Goal: Task Accomplishment & Management: Use online tool/utility

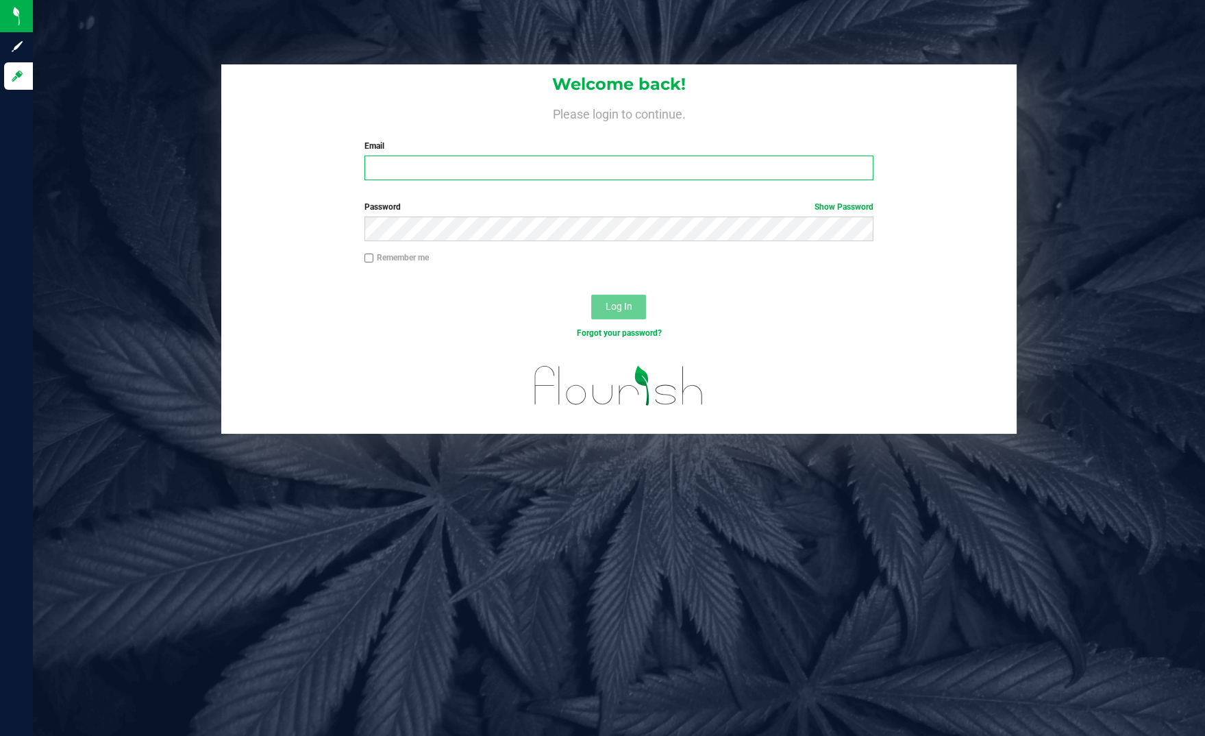
type input "[EMAIL_ADDRESS][PERSON_NAME][DOMAIN_NAME]"
click at [627, 310] on span "Log In" at bounding box center [618, 306] width 27 height 11
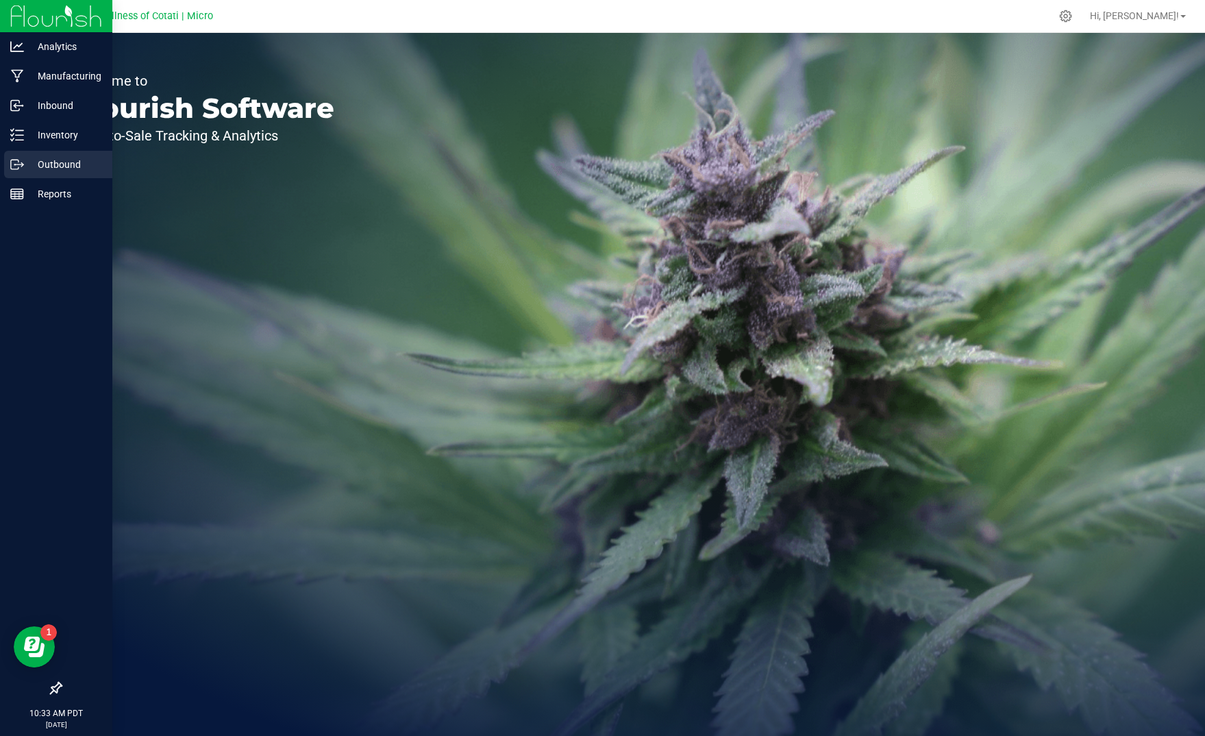
click at [41, 163] on p "Outbound" at bounding box center [65, 164] width 82 height 16
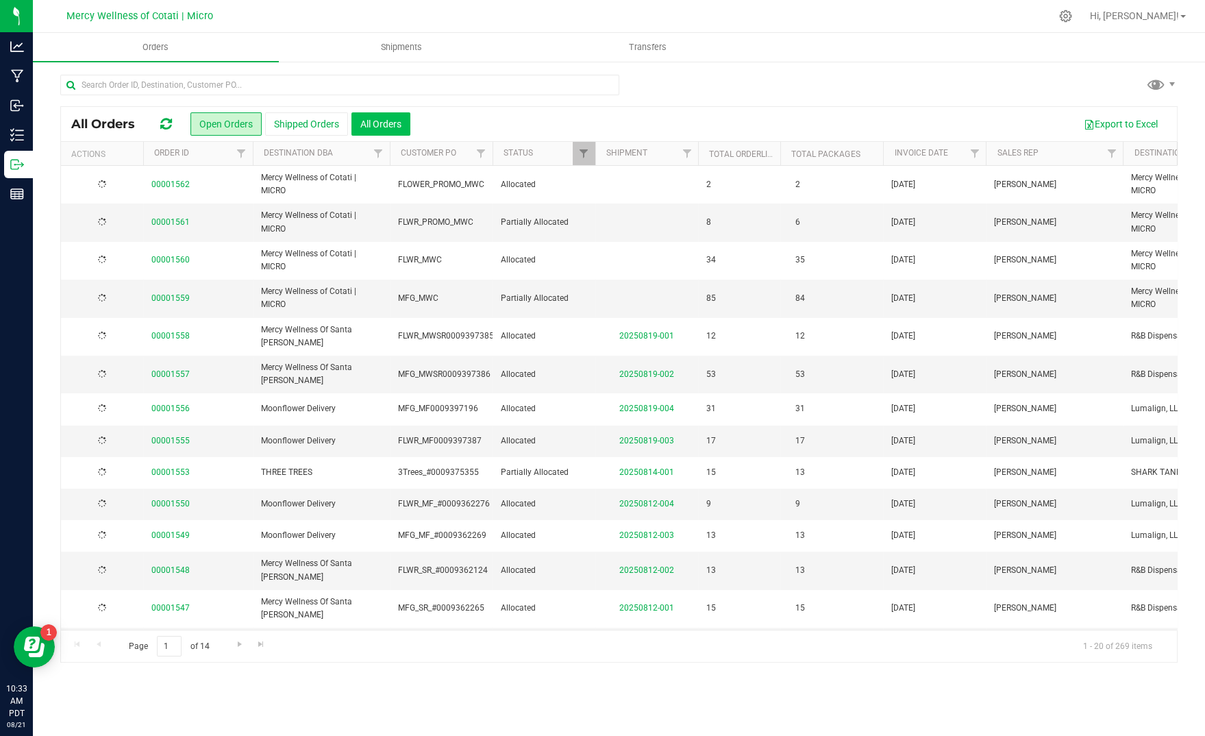
click at [392, 121] on button "All Orders" at bounding box center [380, 123] width 59 height 23
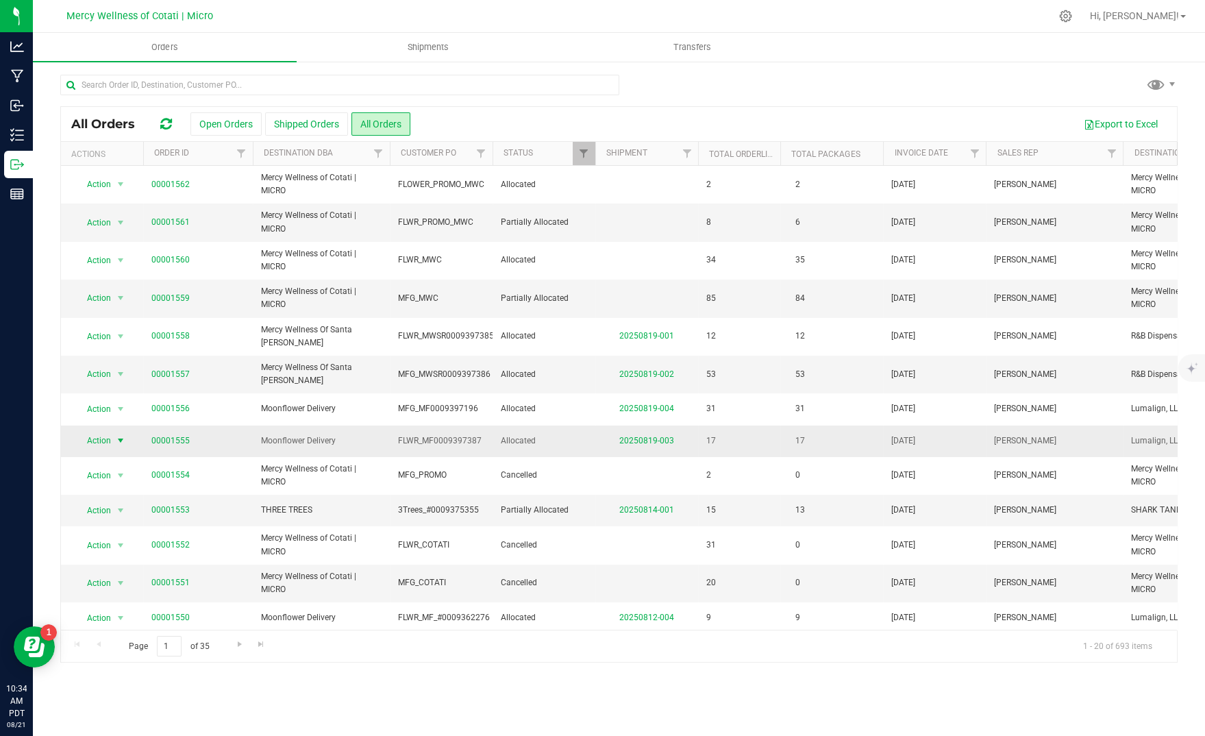
click at [116, 435] on span "select" at bounding box center [120, 440] width 11 height 11
click at [113, 521] on li "Print invoice" at bounding box center [125, 526] width 101 height 21
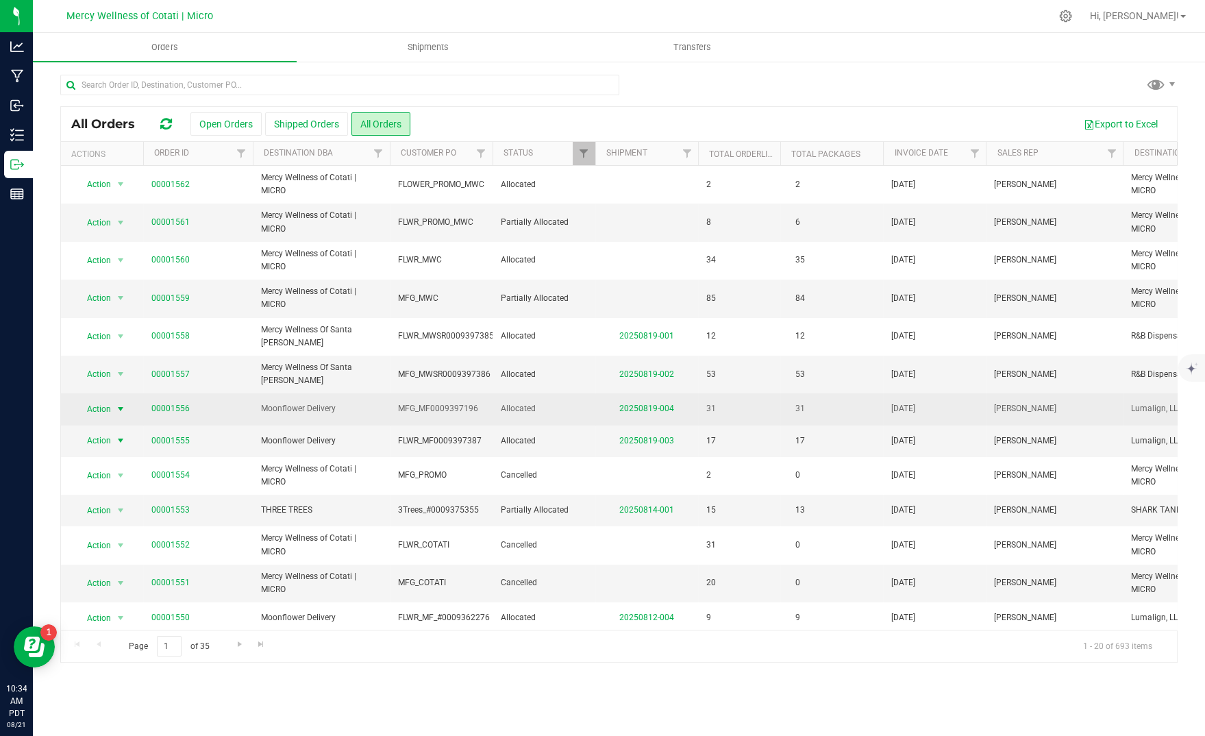
click at [122, 403] on span "select" at bounding box center [120, 408] width 11 height 11
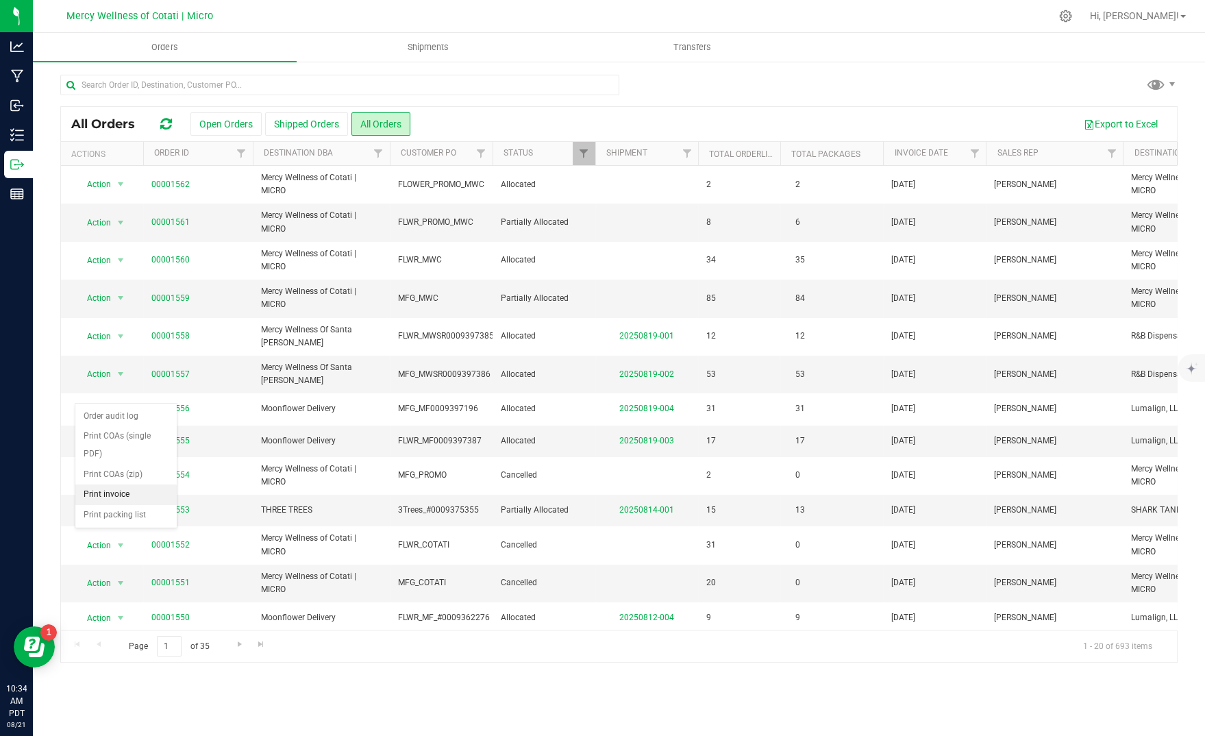
click at [110, 494] on li "Print invoice" at bounding box center [125, 494] width 101 height 21
click at [117, 368] on span "select" at bounding box center [120, 373] width 11 height 11
click at [121, 458] on li "Print invoice" at bounding box center [125, 463] width 101 height 21
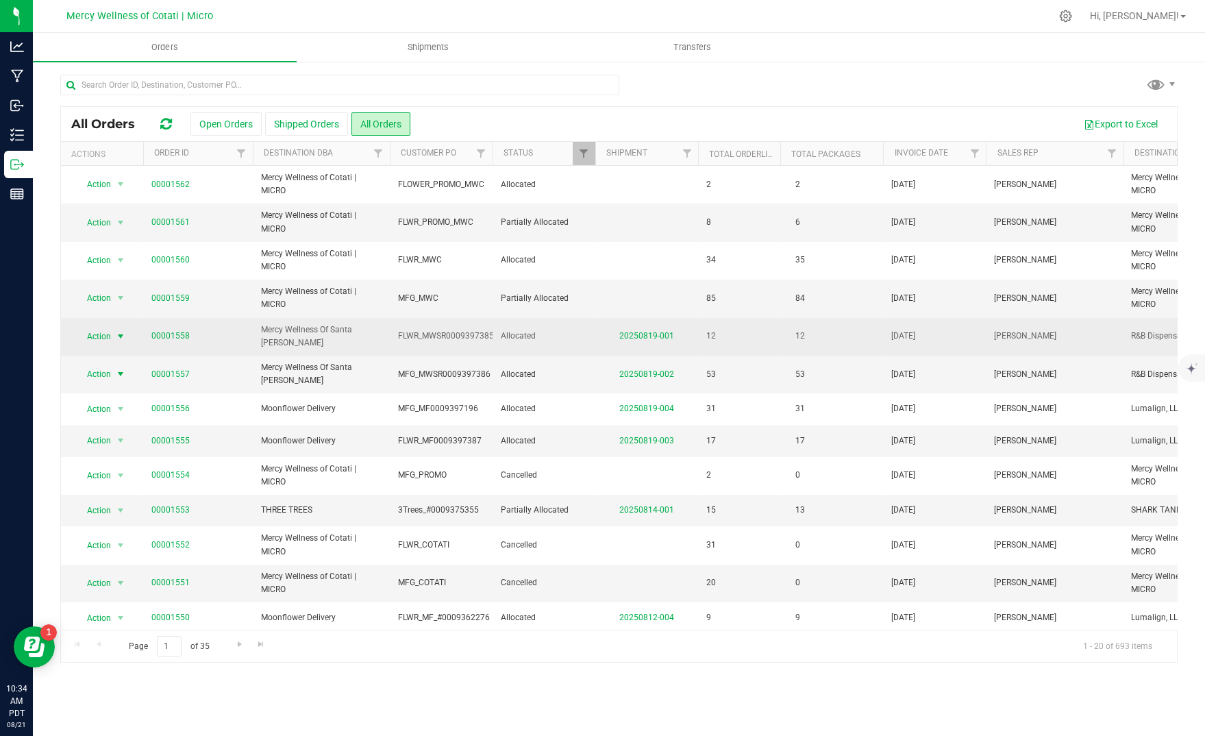
click at [121, 331] on span "select" at bounding box center [120, 336] width 11 height 11
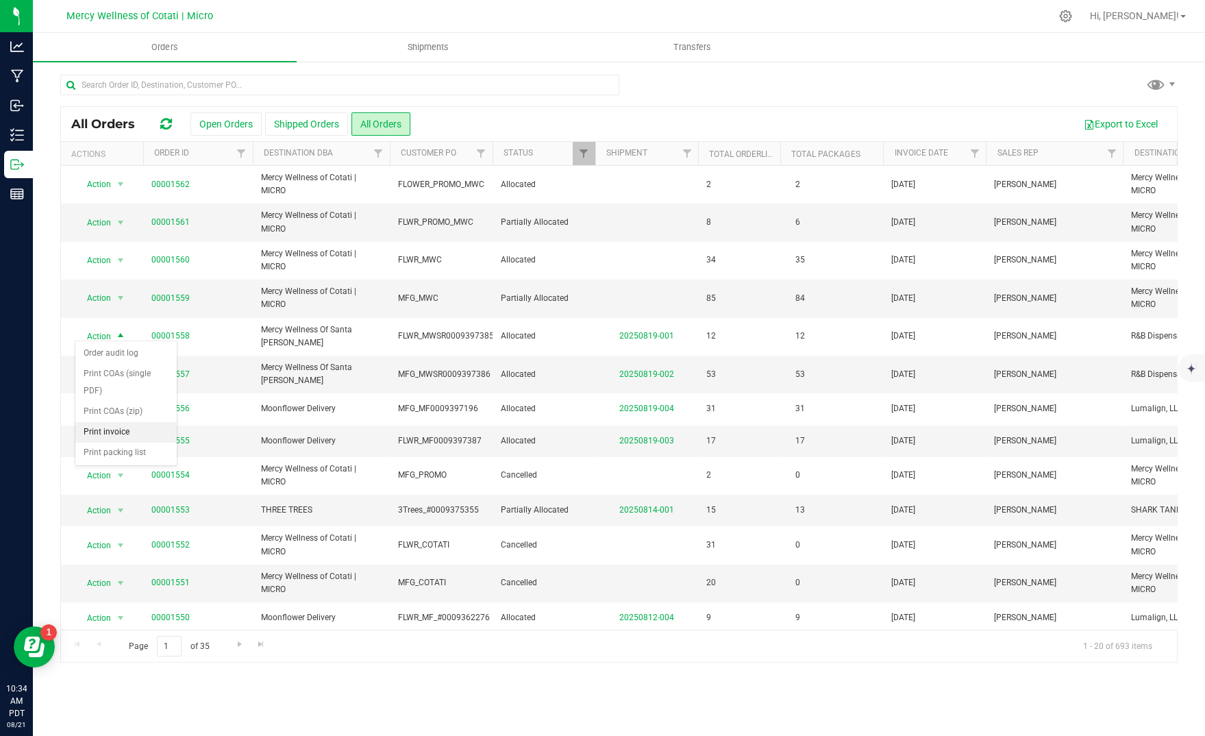
click at [121, 433] on li "Print invoice" at bounding box center [125, 432] width 101 height 21
click at [830, 64] on div "All Orders Open Orders Shipped Orders All Orders Export to Excel Actions Order …" at bounding box center [619, 368] width 1172 height 616
click at [839, 64] on div "All Orders Open Orders Shipped Orders All Orders Export to Excel Actions Order …" at bounding box center [619, 368] width 1172 height 616
click at [1168, 16] on span "Hi, [PERSON_NAME]!" at bounding box center [1134, 15] width 89 height 11
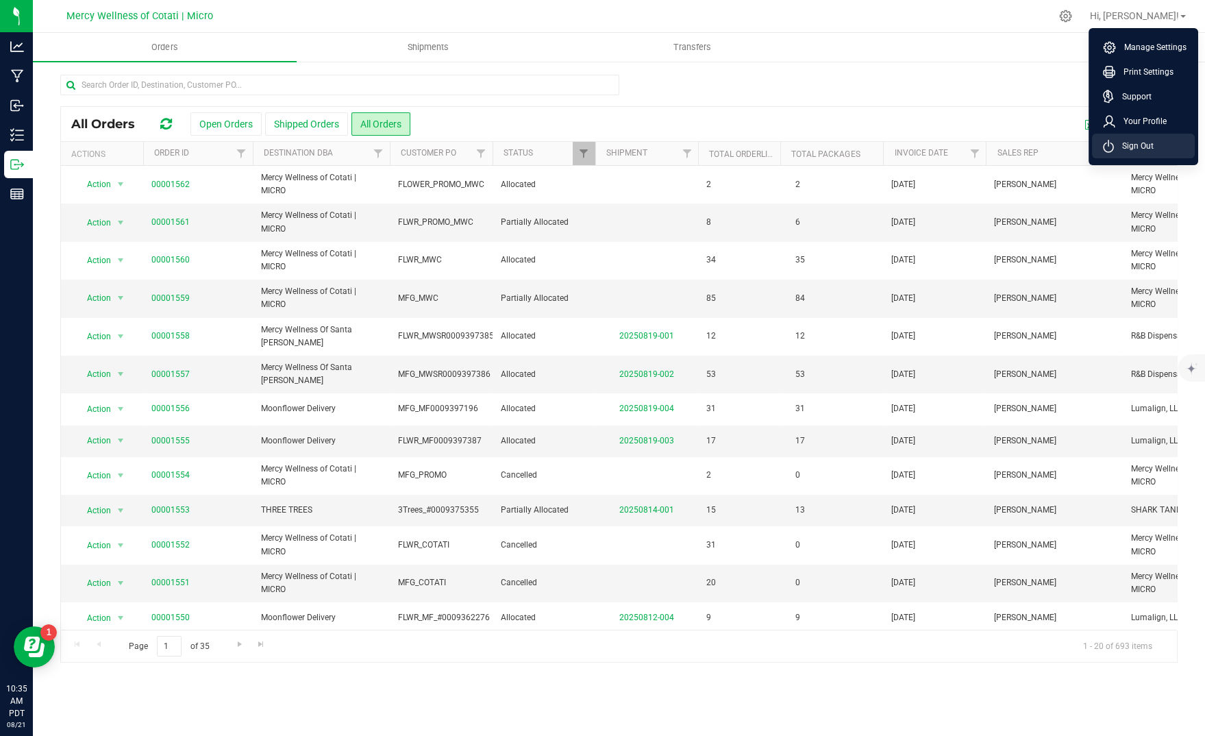
click at [1140, 151] on span "Sign Out" at bounding box center [1134, 146] width 40 height 14
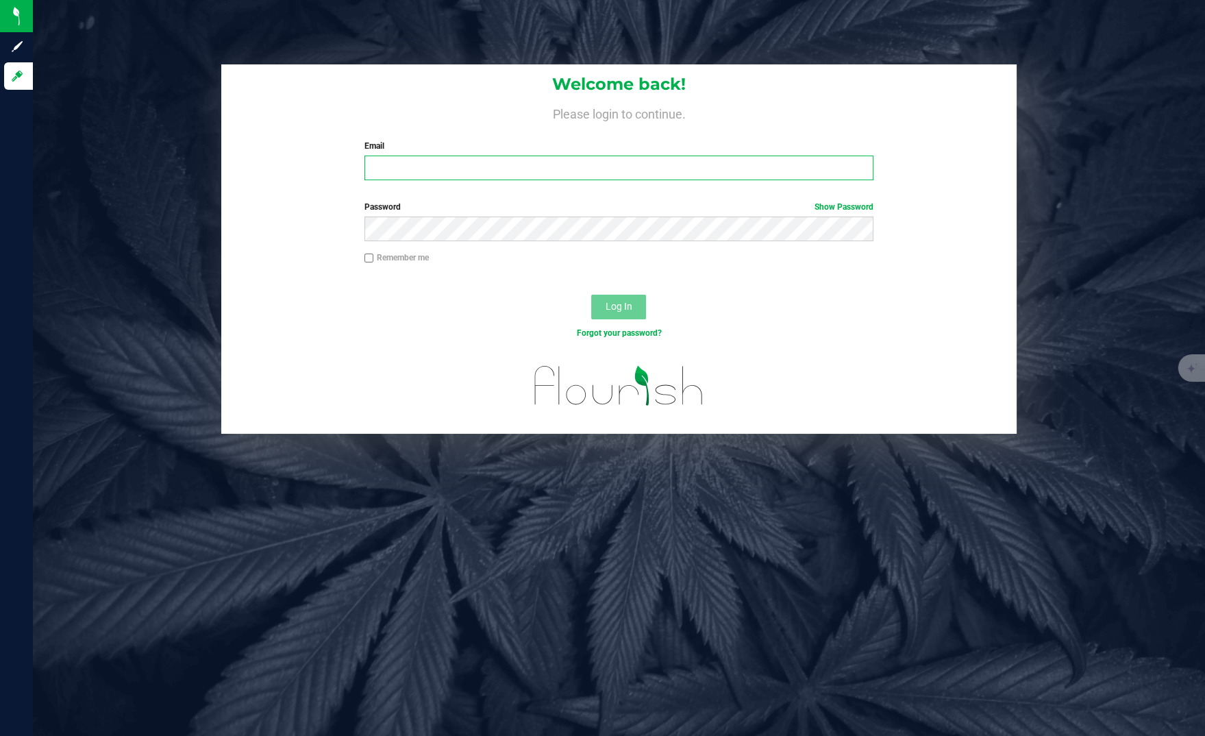
type input "[EMAIL_ADDRESS][PERSON_NAME][DOMAIN_NAME]"
